Goal: Transaction & Acquisition: Book appointment/travel/reservation

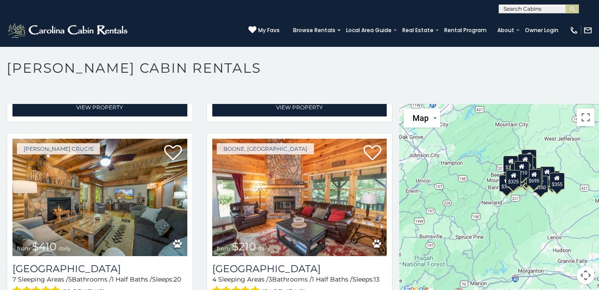
scroll to position [2612, 0]
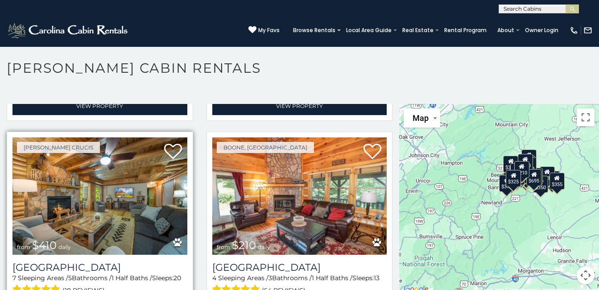
click at [116, 170] on img at bounding box center [99, 195] width 175 height 117
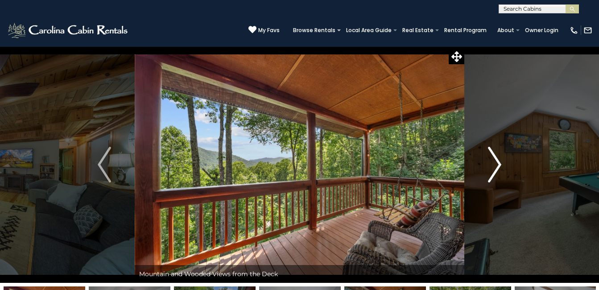
click at [498, 163] on img "Next" at bounding box center [494, 165] width 13 height 36
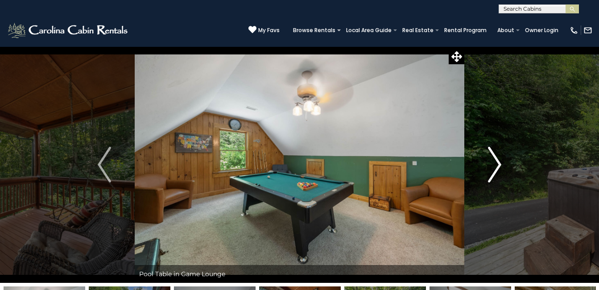
click at [500, 161] on img "Next" at bounding box center [494, 165] width 13 height 36
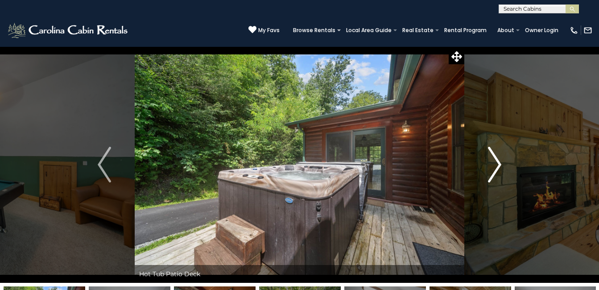
click at [498, 159] on img "Next" at bounding box center [494, 165] width 13 height 36
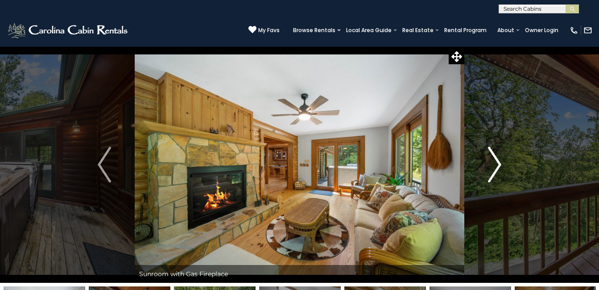
click at [499, 158] on img "Next" at bounding box center [494, 165] width 13 height 36
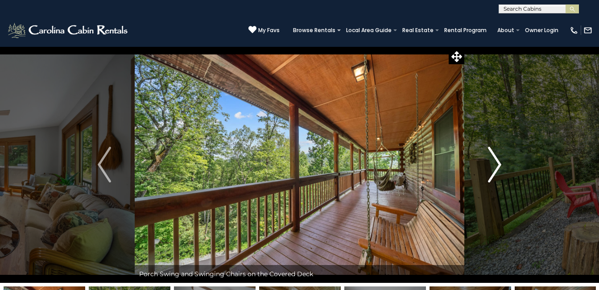
click at [500, 165] on img "Next" at bounding box center [494, 165] width 13 height 36
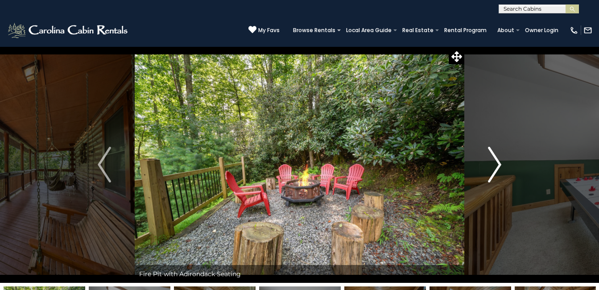
click at [498, 160] on img "Next" at bounding box center [494, 165] width 13 height 36
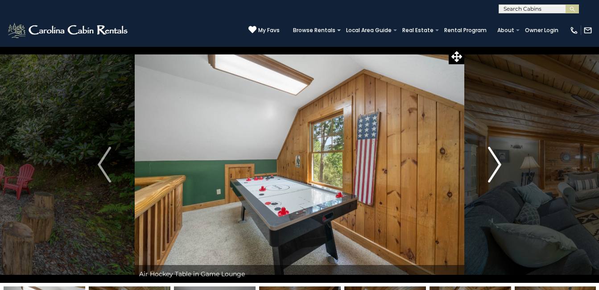
click at [499, 158] on img "Next" at bounding box center [494, 165] width 13 height 36
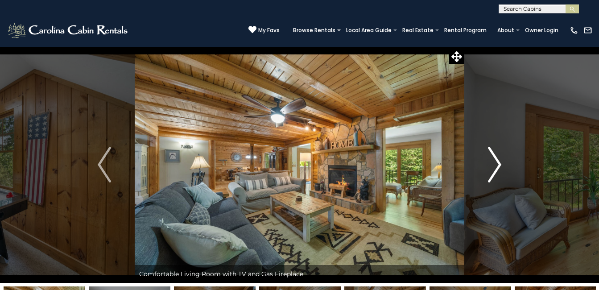
click at [498, 157] on img "Next" at bounding box center [494, 165] width 13 height 36
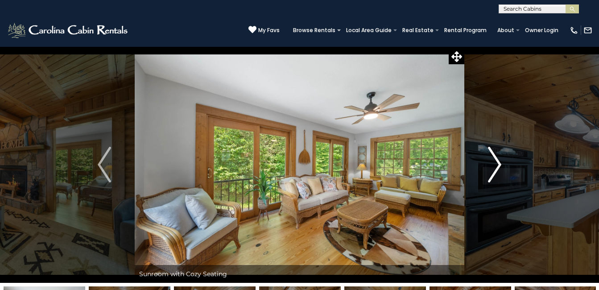
click at [495, 158] on img "Next" at bounding box center [494, 165] width 13 height 36
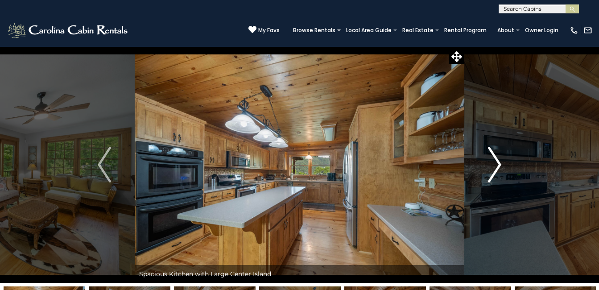
click at [497, 163] on img "Next" at bounding box center [494, 165] width 13 height 36
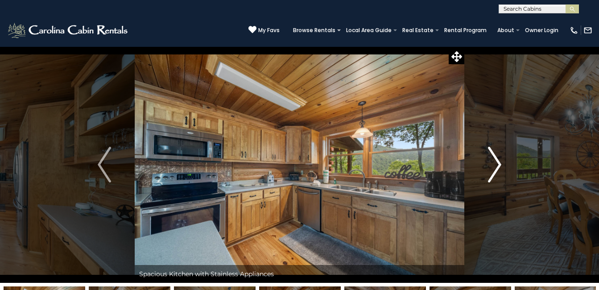
click at [494, 161] on img "Next" at bounding box center [494, 165] width 13 height 36
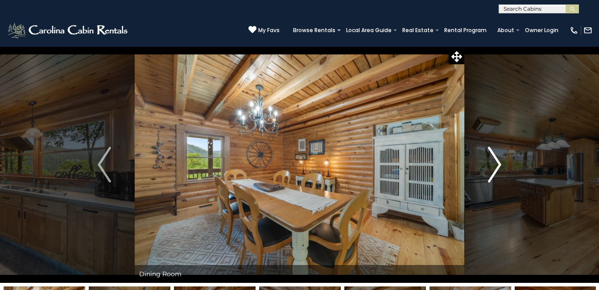
click at [494, 156] on img "Next" at bounding box center [494, 165] width 13 height 36
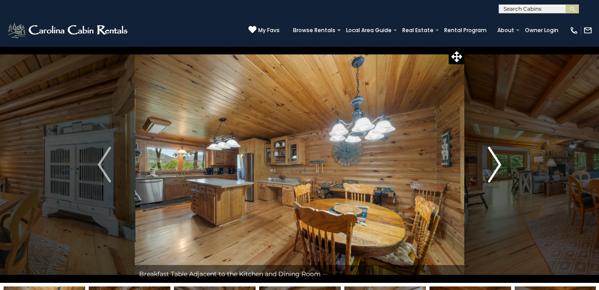
click at [495, 158] on img "Next" at bounding box center [494, 165] width 13 height 36
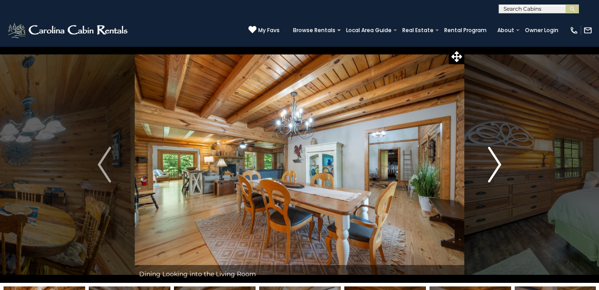
click at [494, 155] on img "Next" at bounding box center [494, 165] width 13 height 36
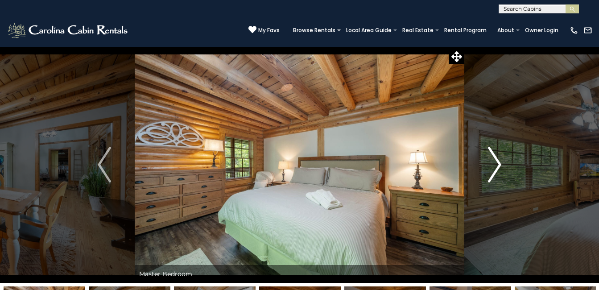
click at [498, 156] on img "Next" at bounding box center [494, 165] width 13 height 36
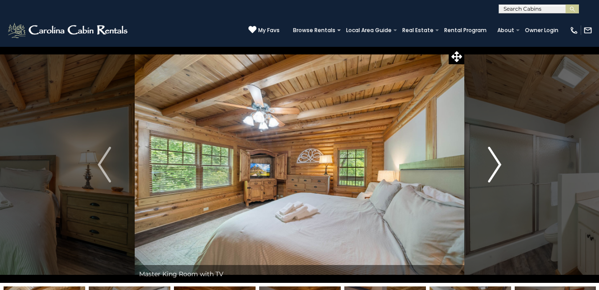
click at [493, 156] on img "Next" at bounding box center [494, 165] width 13 height 36
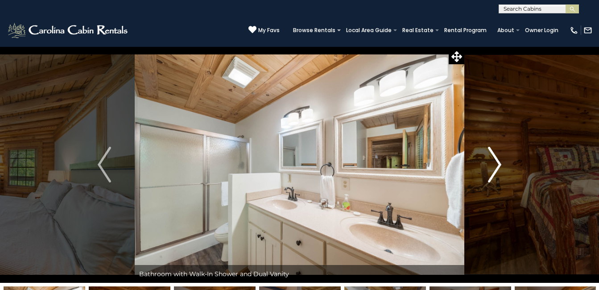
click at [494, 157] on img "Next" at bounding box center [494, 165] width 13 height 36
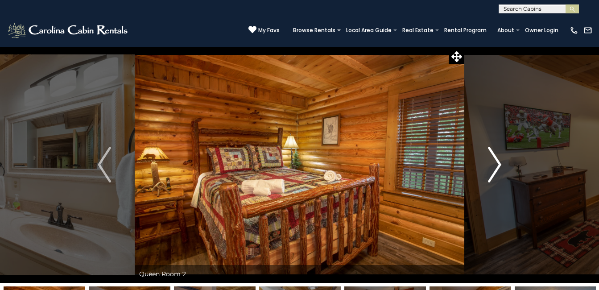
click at [496, 156] on img "Next" at bounding box center [494, 165] width 13 height 36
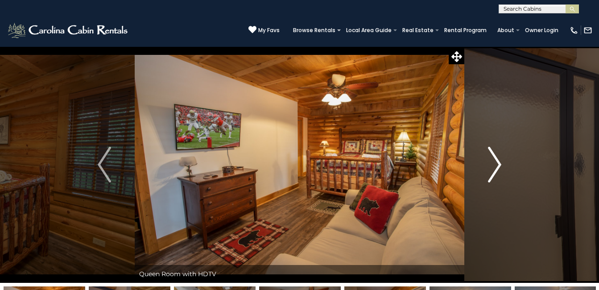
click at [495, 156] on img "Next" at bounding box center [494, 165] width 13 height 36
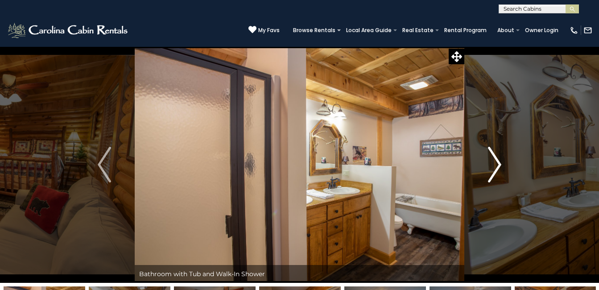
click at [498, 158] on img "Next" at bounding box center [494, 165] width 13 height 36
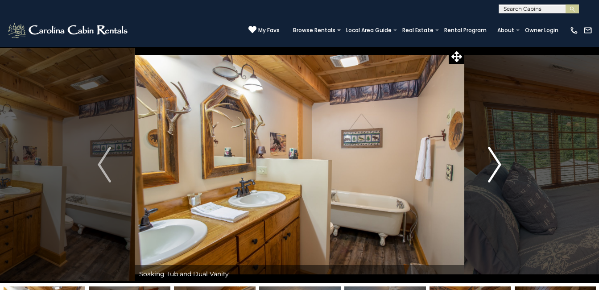
click at [497, 155] on img "Next" at bounding box center [494, 165] width 13 height 36
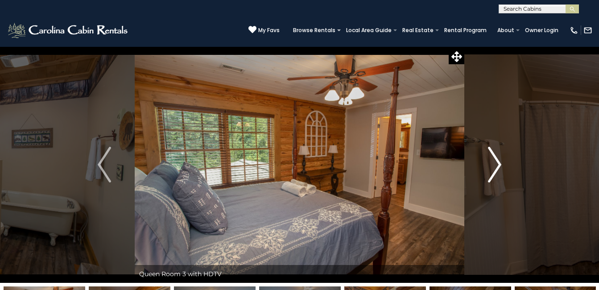
click at [498, 158] on img "Next" at bounding box center [494, 165] width 13 height 36
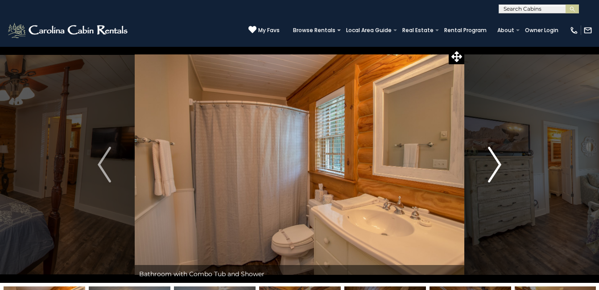
click at [497, 158] on img "Next" at bounding box center [494, 165] width 13 height 36
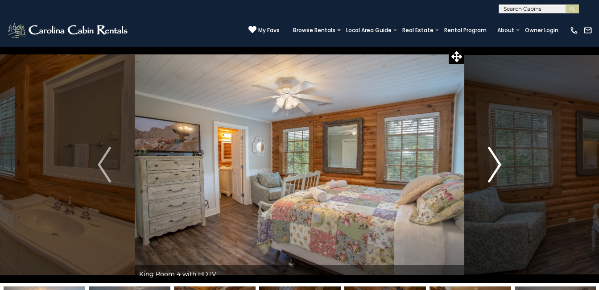
click at [497, 159] on img "Next" at bounding box center [494, 165] width 13 height 36
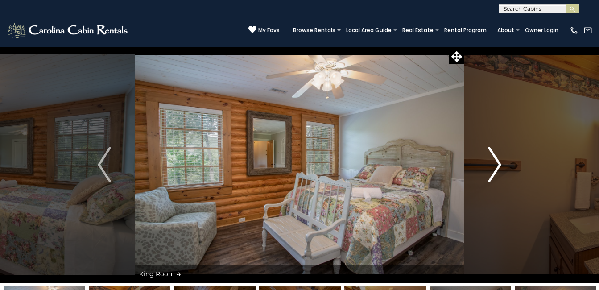
click at [497, 160] on img "Next" at bounding box center [494, 165] width 13 height 36
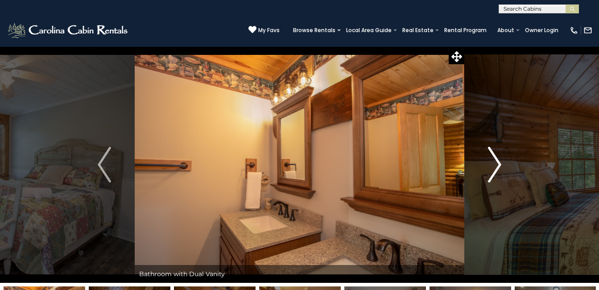
click at [497, 160] on img "Next" at bounding box center [494, 165] width 13 height 36
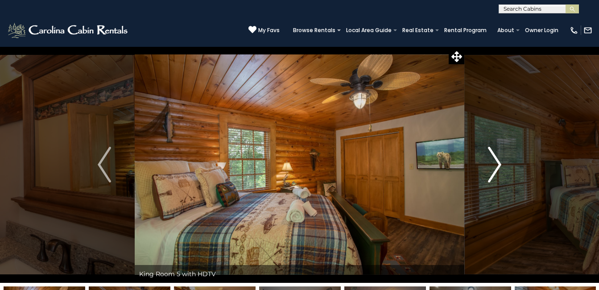
click at [493, 158] on img "Next" at bounding box center [494, 165] width 13 height 36
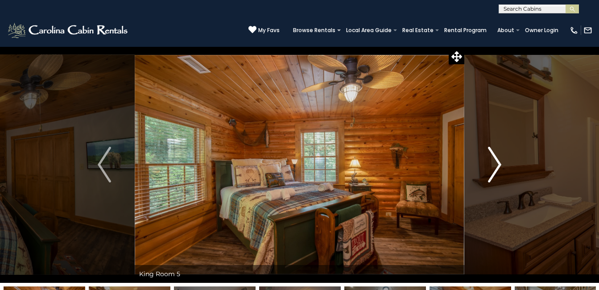
click at [496, 158] on img "Next" at bounding box center [494, 165] width 13 height 36
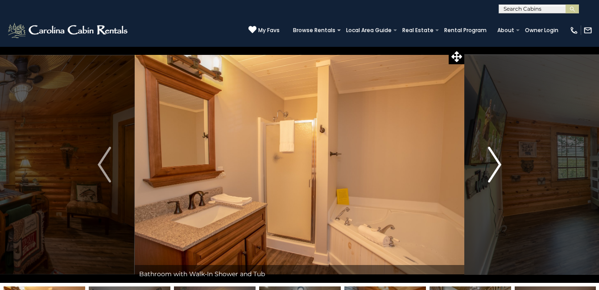
click at [498, 157] on img "Next" at bounding box center [494, 165] width 13 height 36
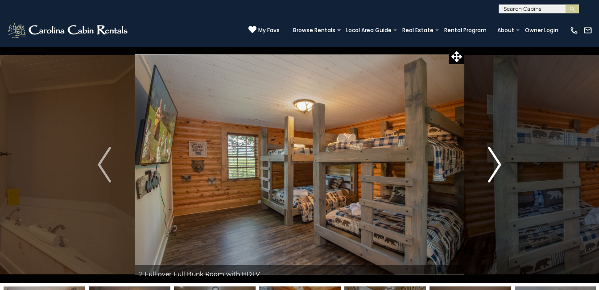
click at [497, 156] on img "Next" at bounding box center [494, 165] width 13 height 36
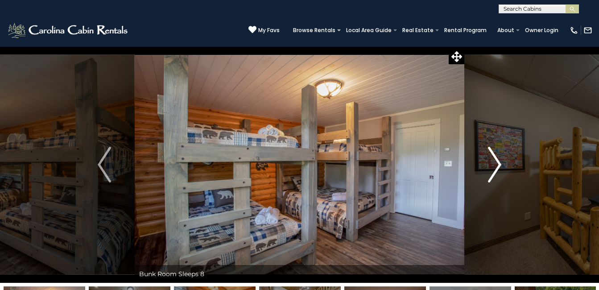
click at [500, 158] on img "Next" at bounding box center [494, 165] width 13 height 36
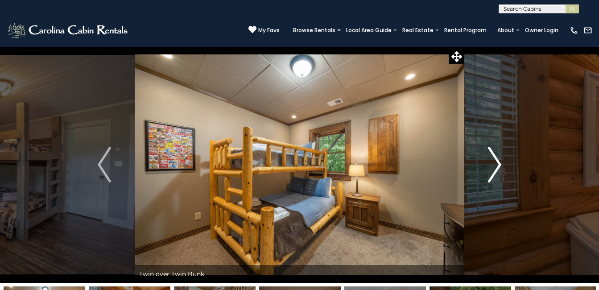
click at [500, 156] on img "Next" at bounding box center [494, 165] width 13 height 36
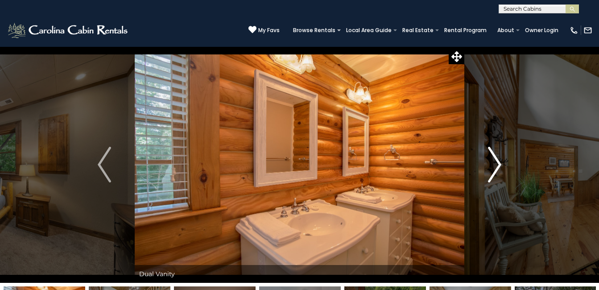
click at [499, 156] on img "Next" at bounding box center [494, 165] width 13 height 36
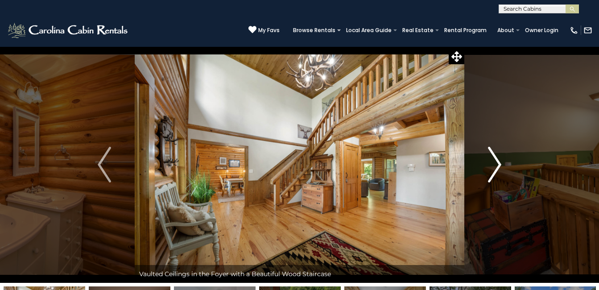
click at [498, 156] on img "Next" at bounding box center [494, 165] width 13 height 36
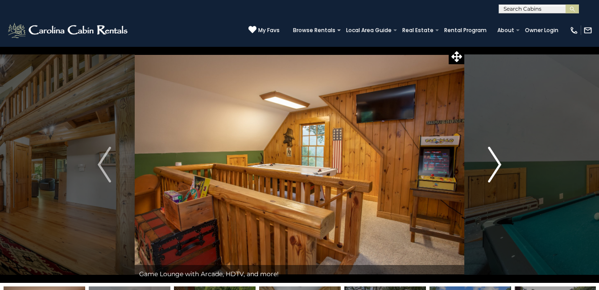
click at [501, 158] on img "Next" at bounding box center [494, 165] width 13 height 36
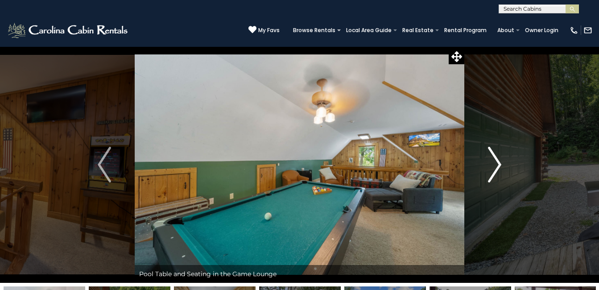
click at [501, 159] on img "Next" at bounding box center [494, 165] width 13 height 36
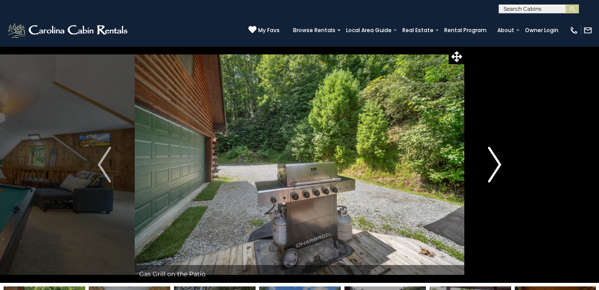
click at [498, 154] on img "Next" at bounding box center [494, 165] width 13 height 36
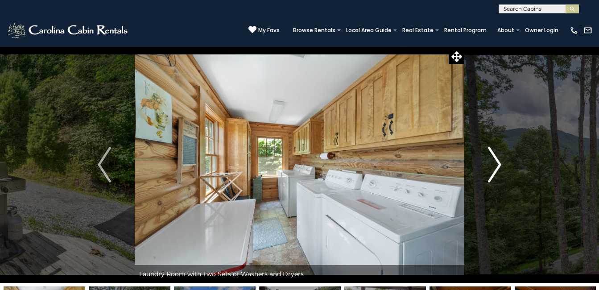
click at [499, 156] on img "Next" at bounding box center [494, 165] width 13 height 36
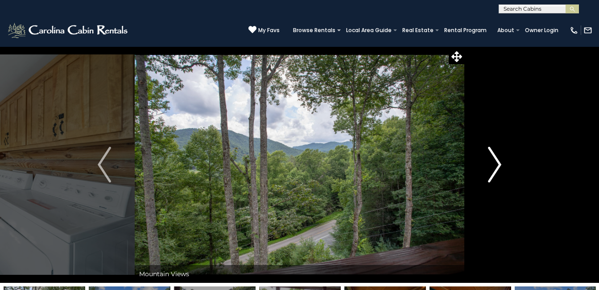
click at [500, 158] on img "Next" at bounding box center [494, 165] width 13 height 36
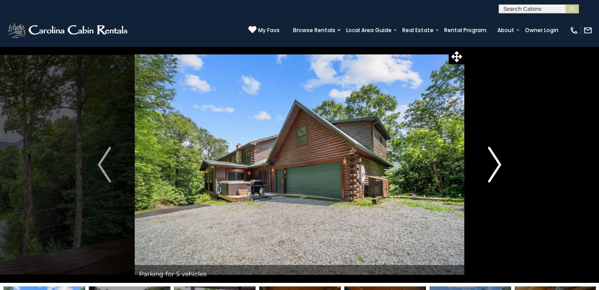
click at [499, 158] on img "Next" at bounding box center [494, 165] width 13 height 36
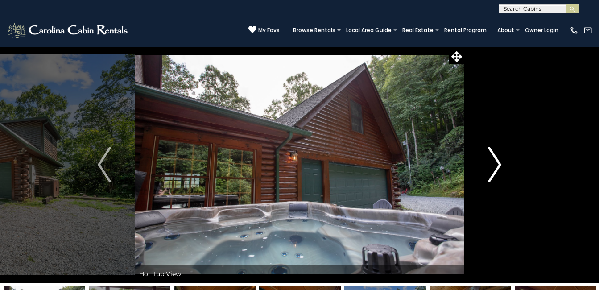
click at [499, 158] on img "Next" at bounding box center [494, 165] width 13 height 36
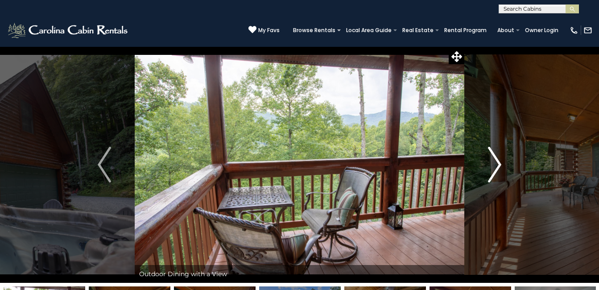
click at [498, 158] on img "Next" at bounding box center [494, 165] width 13 height 36
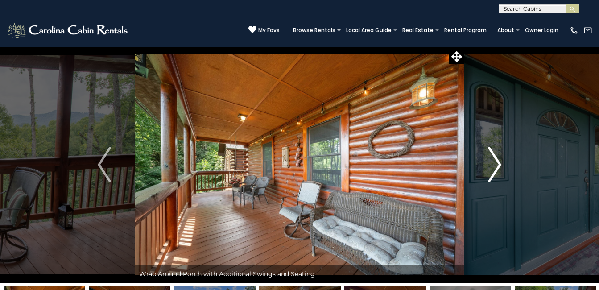
click at [498, 157] on img "Next" at bounding box center [494, 165] width 13 height 36
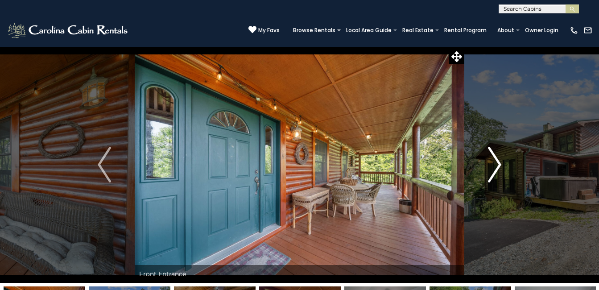
click at [496, 156] on img "Next" at bounding box center [494, 165] width 13 height 36
